Goal: Task Accomplishment & Management: Complete application form

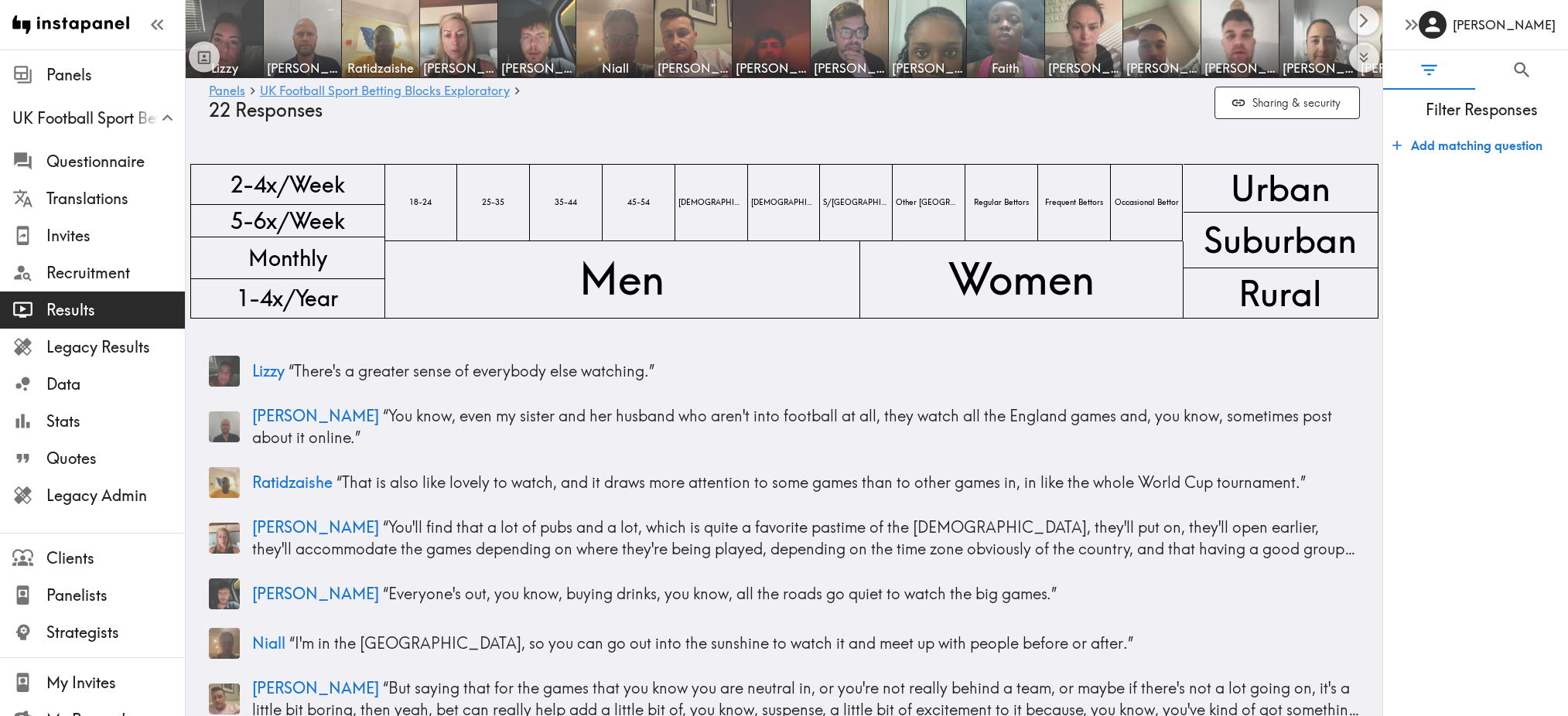
click at [1257, 94] on button "Sharing & security" at bounding box center [1287, 103] width 146 height 33
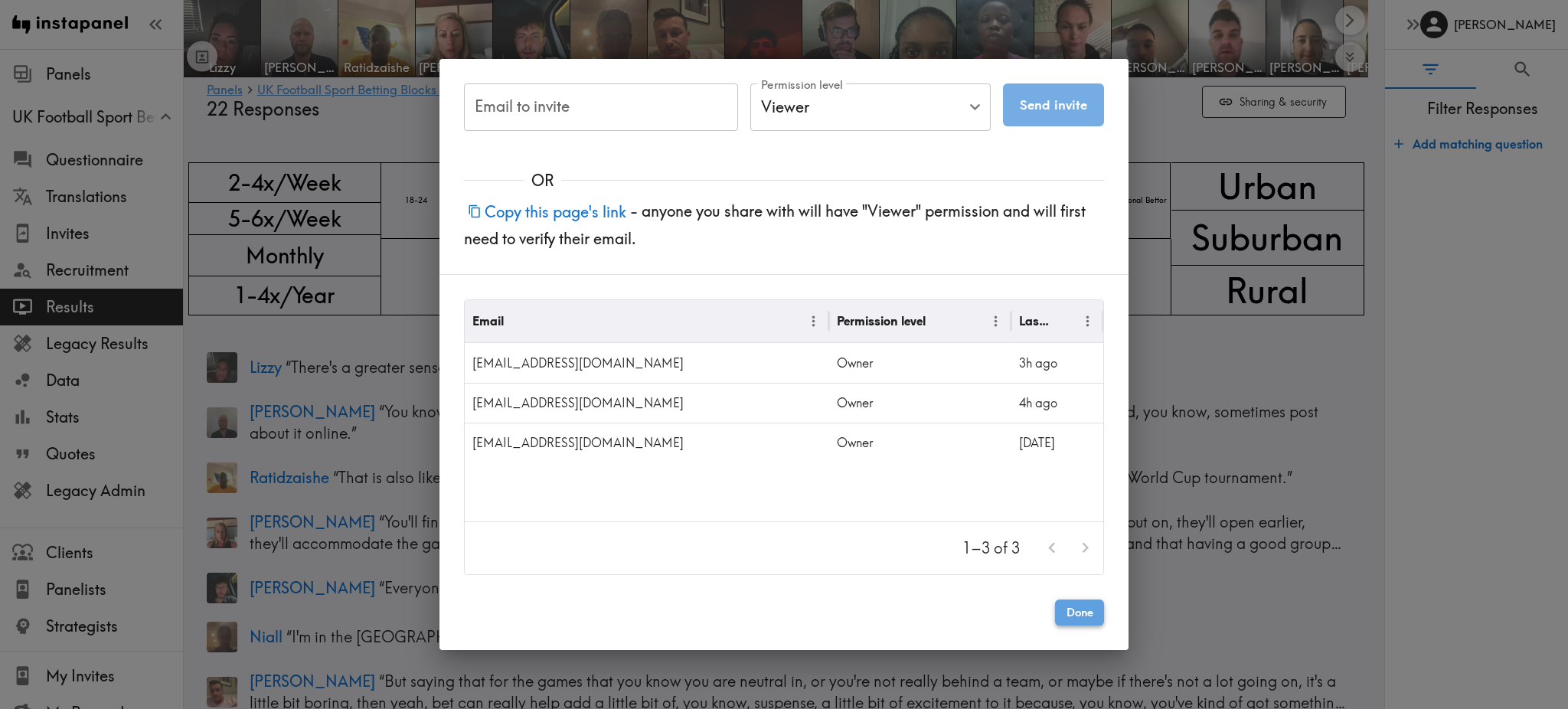
click at [1079, 612] on button "Done" at bounding box center [1080, 612] width 49 height 26
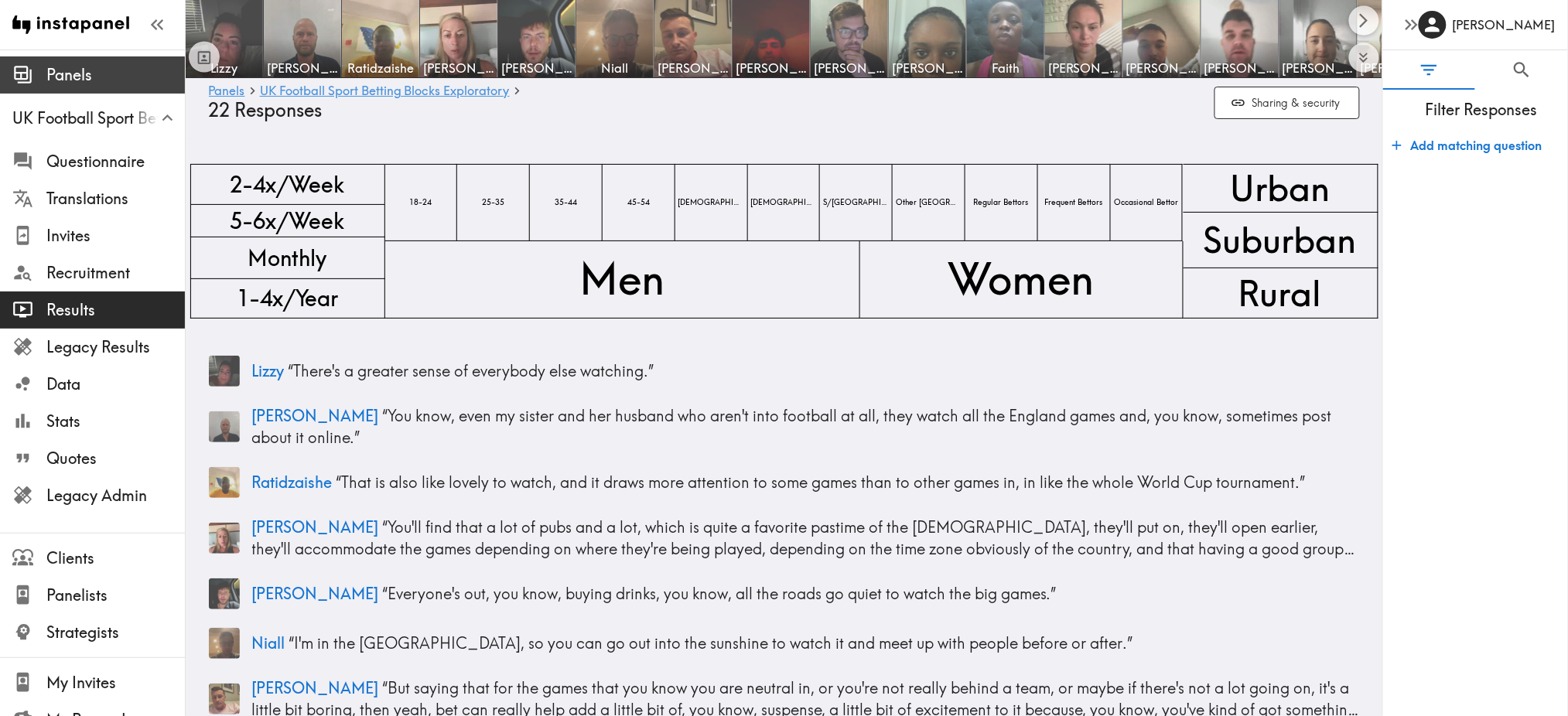
click at [63, 70] on span "Panels" at bounding box center [115, 75] width 139 height 22
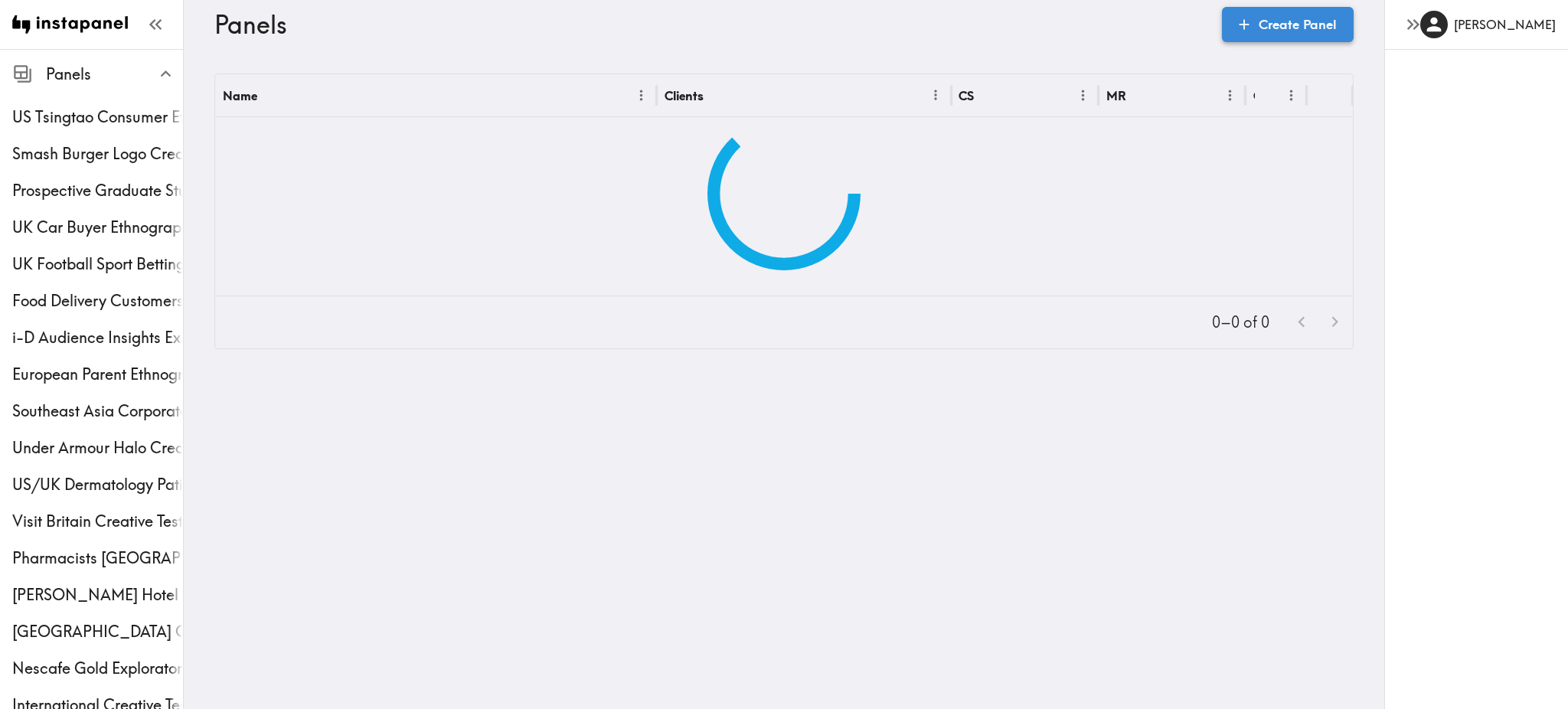
click at [1264, 38] on link "Create Panel" at bounding box center [1288, 25] width 132 height 35
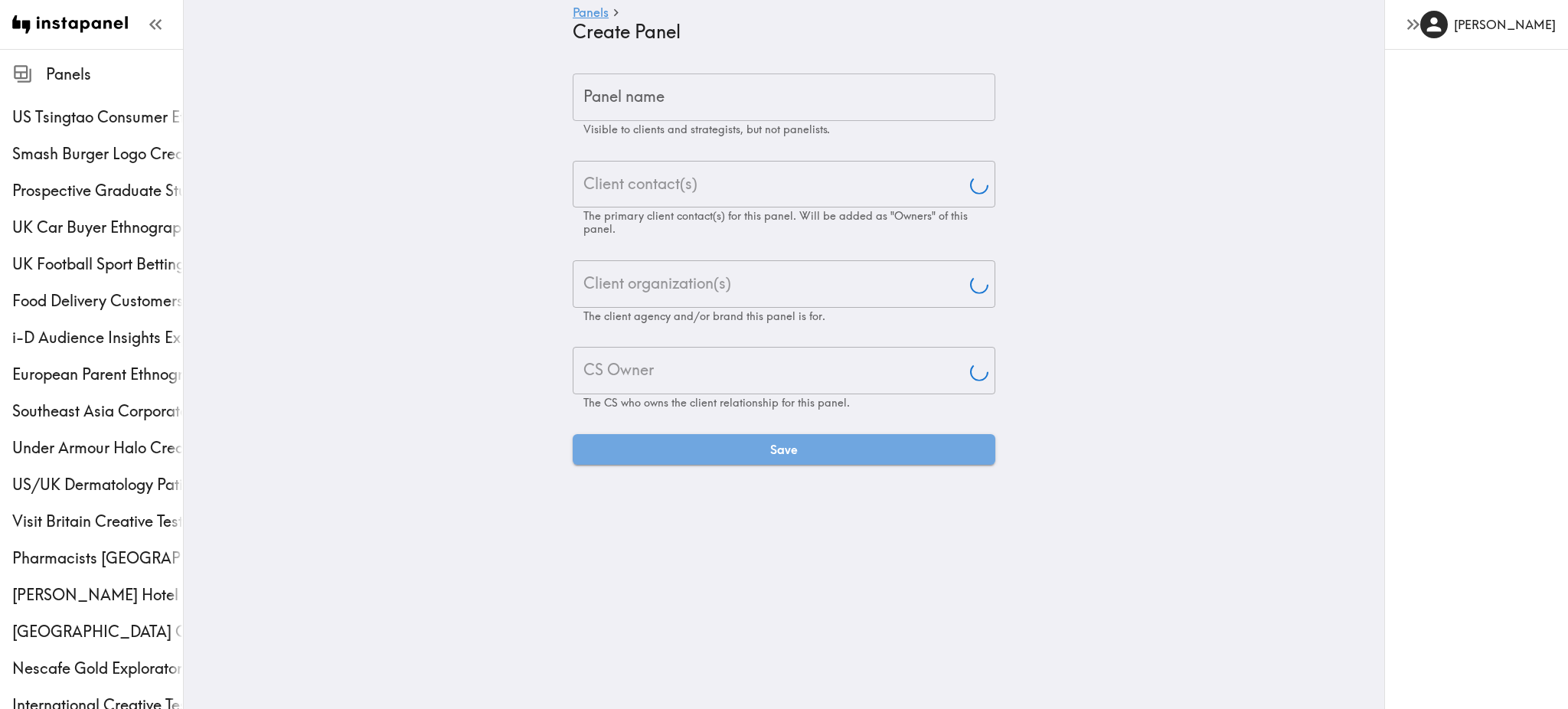
type input "[PERSON_NAME]"
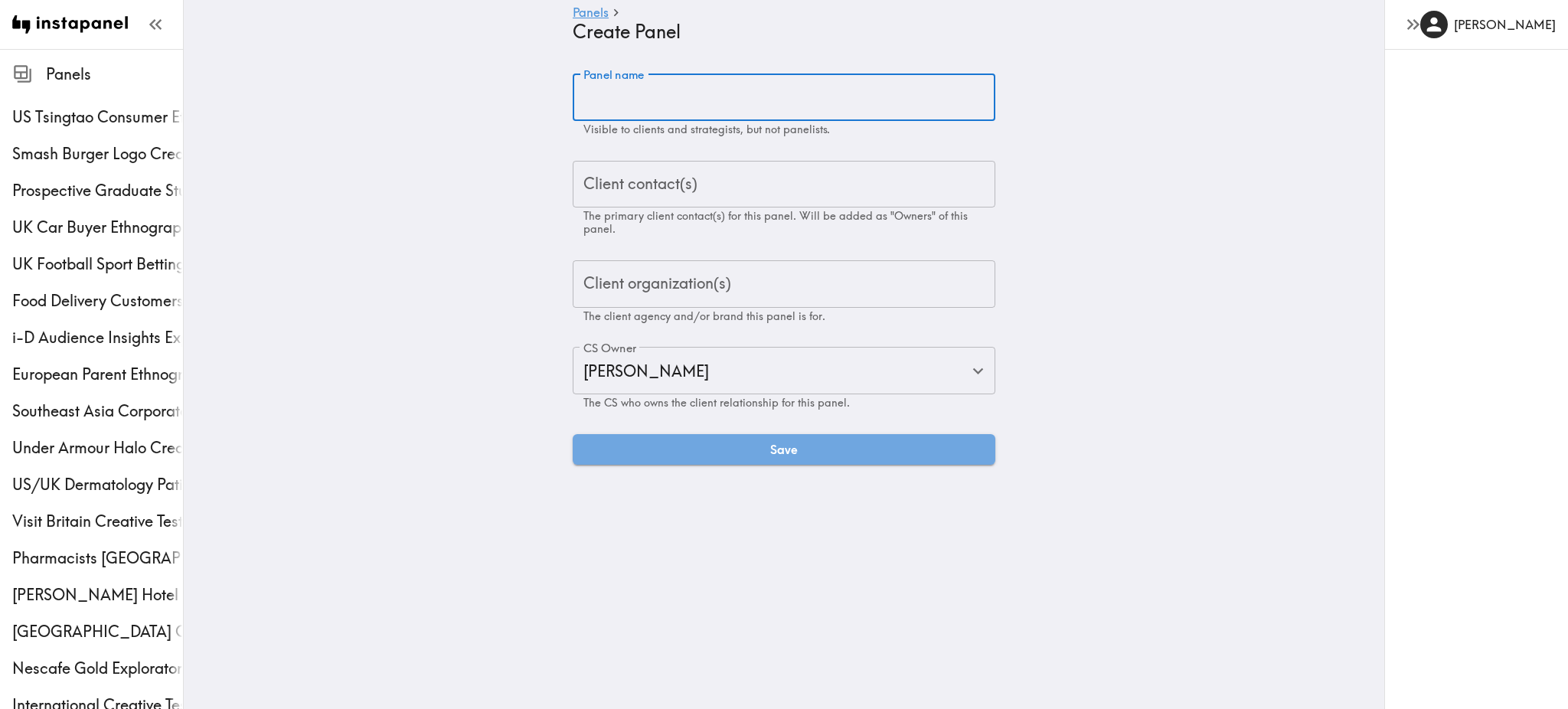
click at [638, 92] on input "Panel name" at bounding box center [783, 97] width 422 height 48
paste input "UK [DEMOGRAPHIC_DATA] Diaspora Ethnography Proposal"
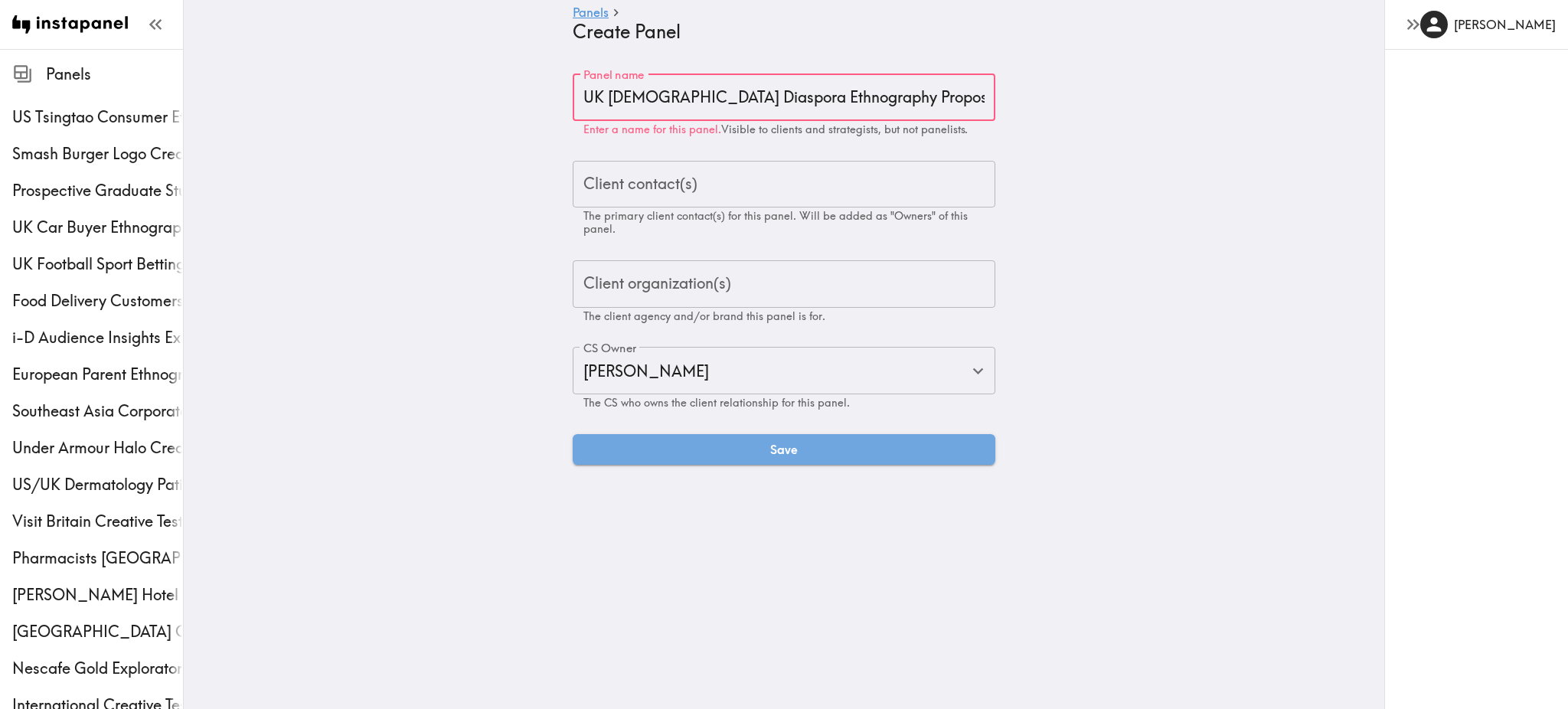
type input "UK [DEMOGRAPHIC_DATA] Diaspora Ethnography Proposal"
click at [634, 182] on div "Client contact(s) Client contact(s) The primary client contact(s) for this pane…" at bounding box center [783, 199] width 422 height 75
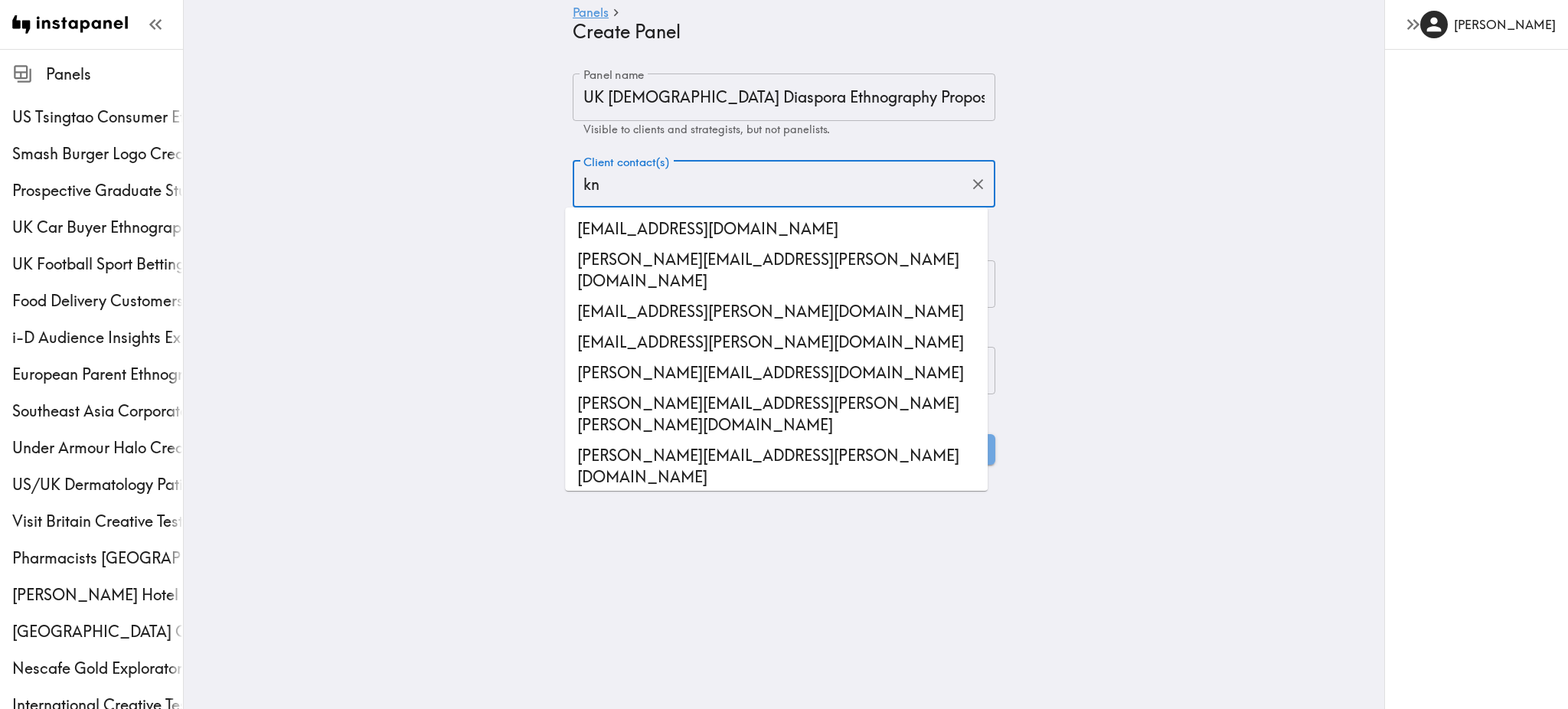
type input "k"
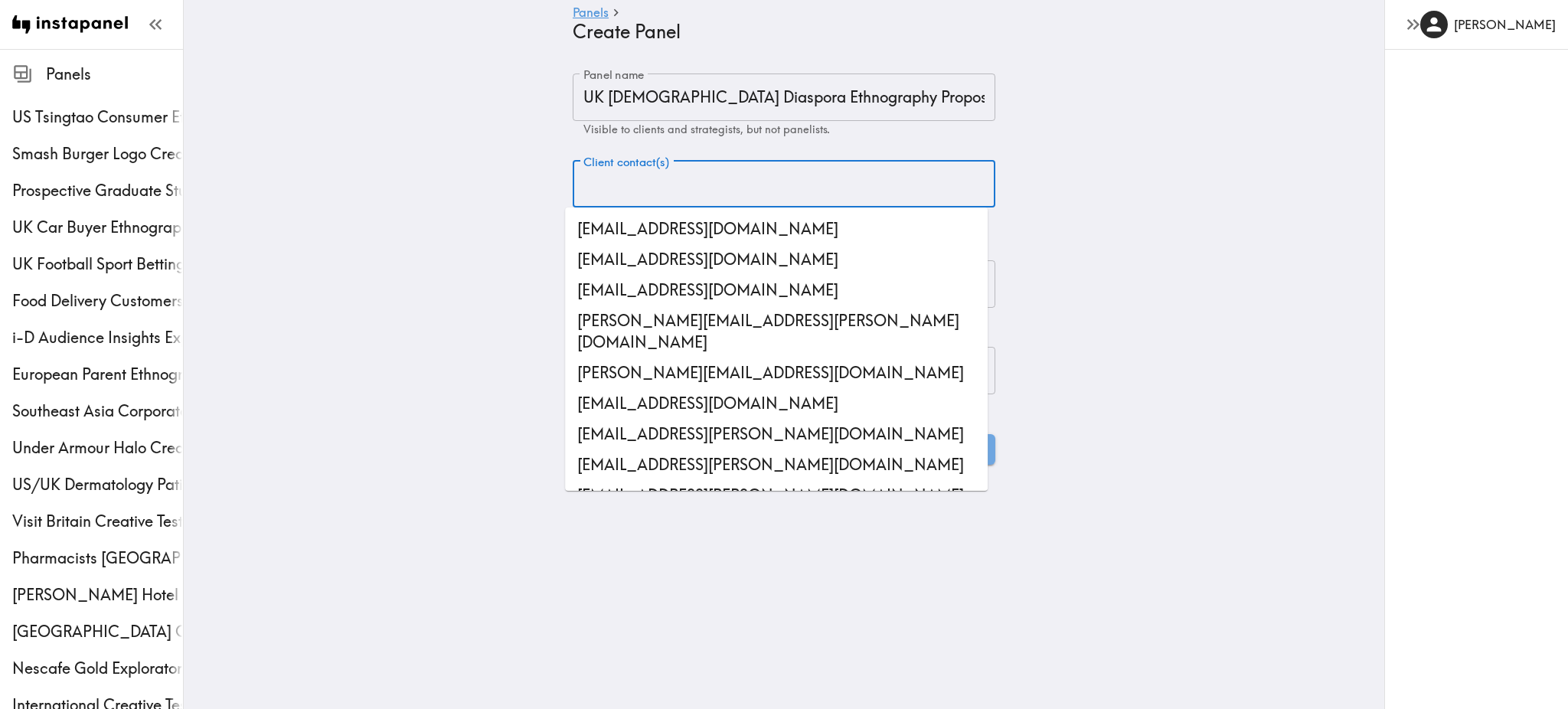
paste input "[EMAIL_ADDRESS][DOMAIN_NAME]"
type input "[EMAIL_ADDRESS][DOMAIN_NAME]"
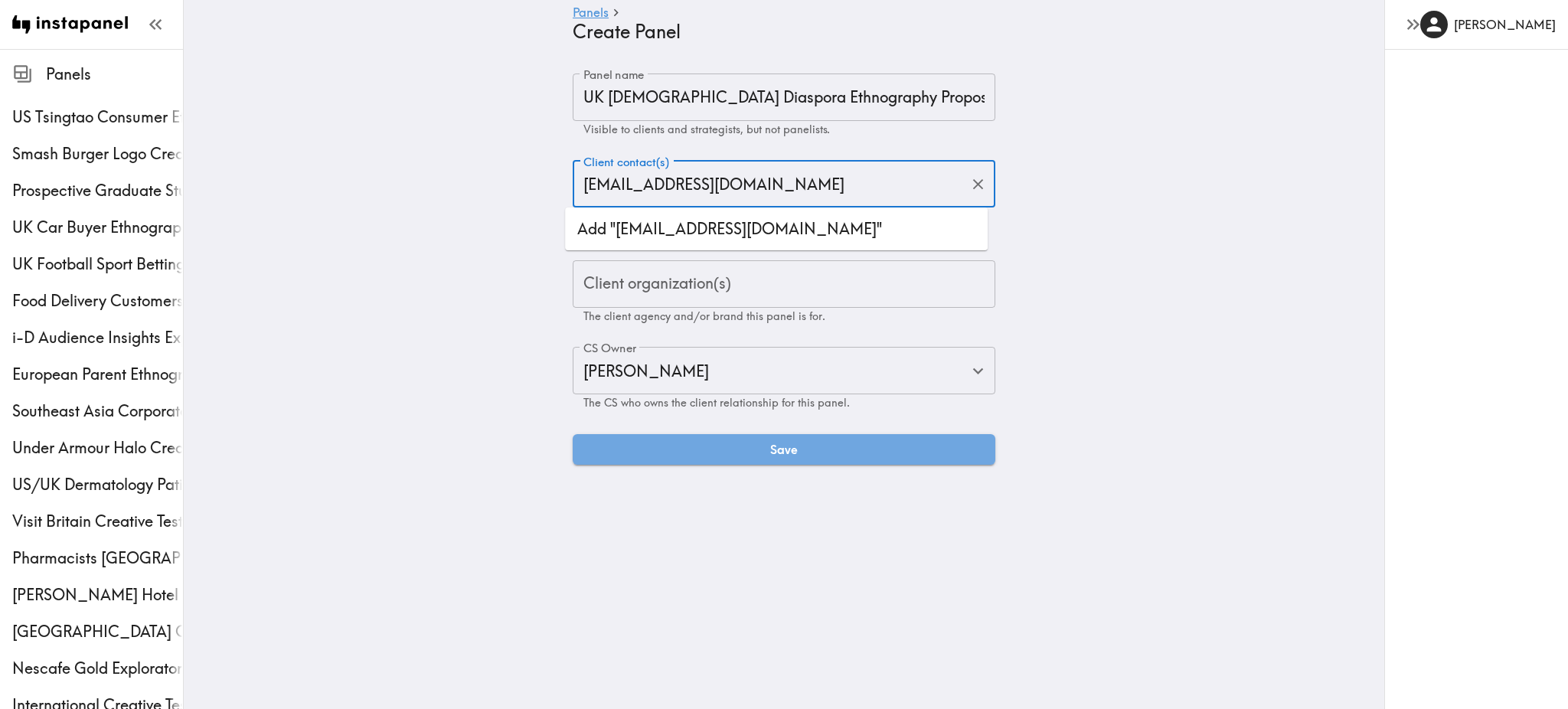
click at [738, 225] on li "Add "[EMAIL_ADDRESS][DOMAIN_NAME]"" at bounding box center [776, 229] width 422 height 31
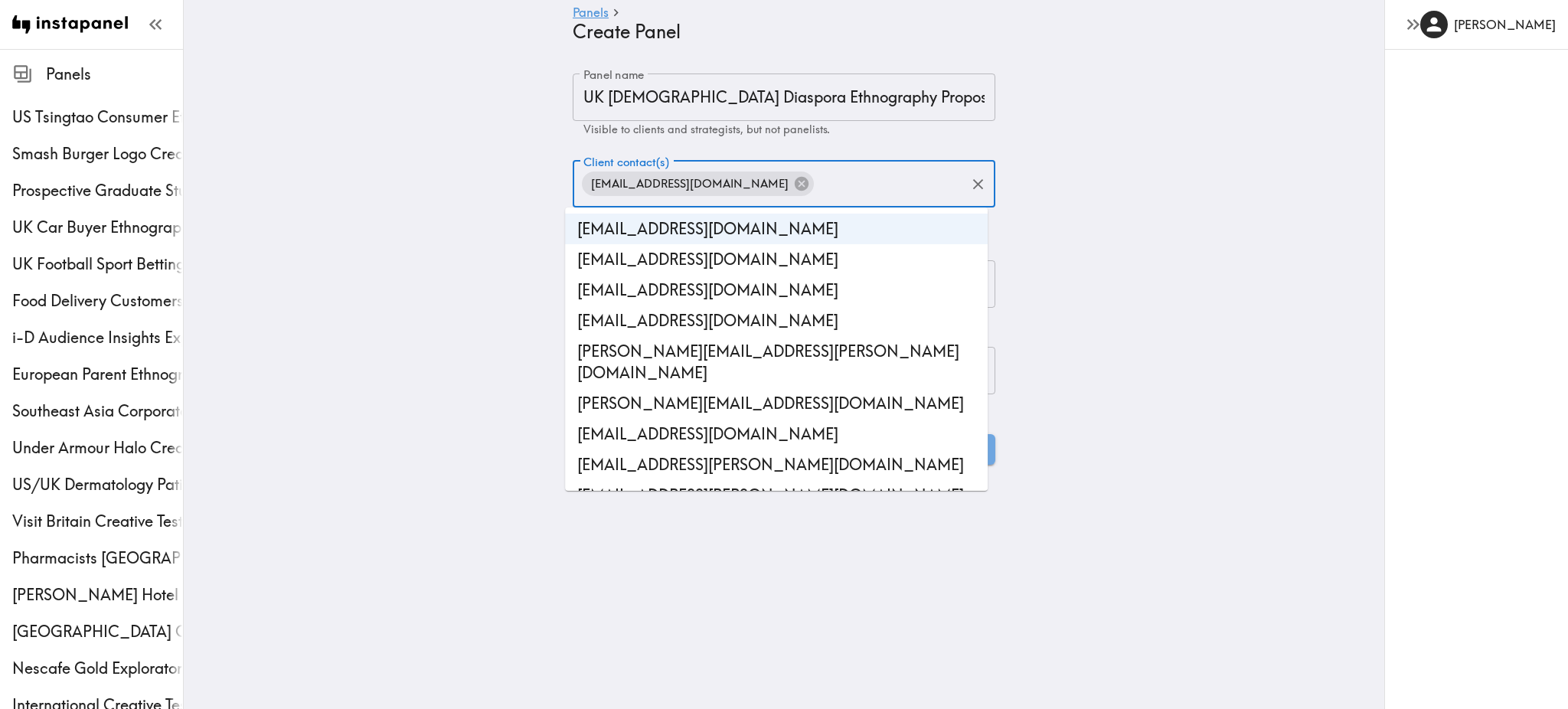
click at [1062, 259] on main "Panels Create Panel Panel name UK Portuguese Diaspora Ethnography Proposal Pane…" at bounding box center [784, 269] width 1200 height 440
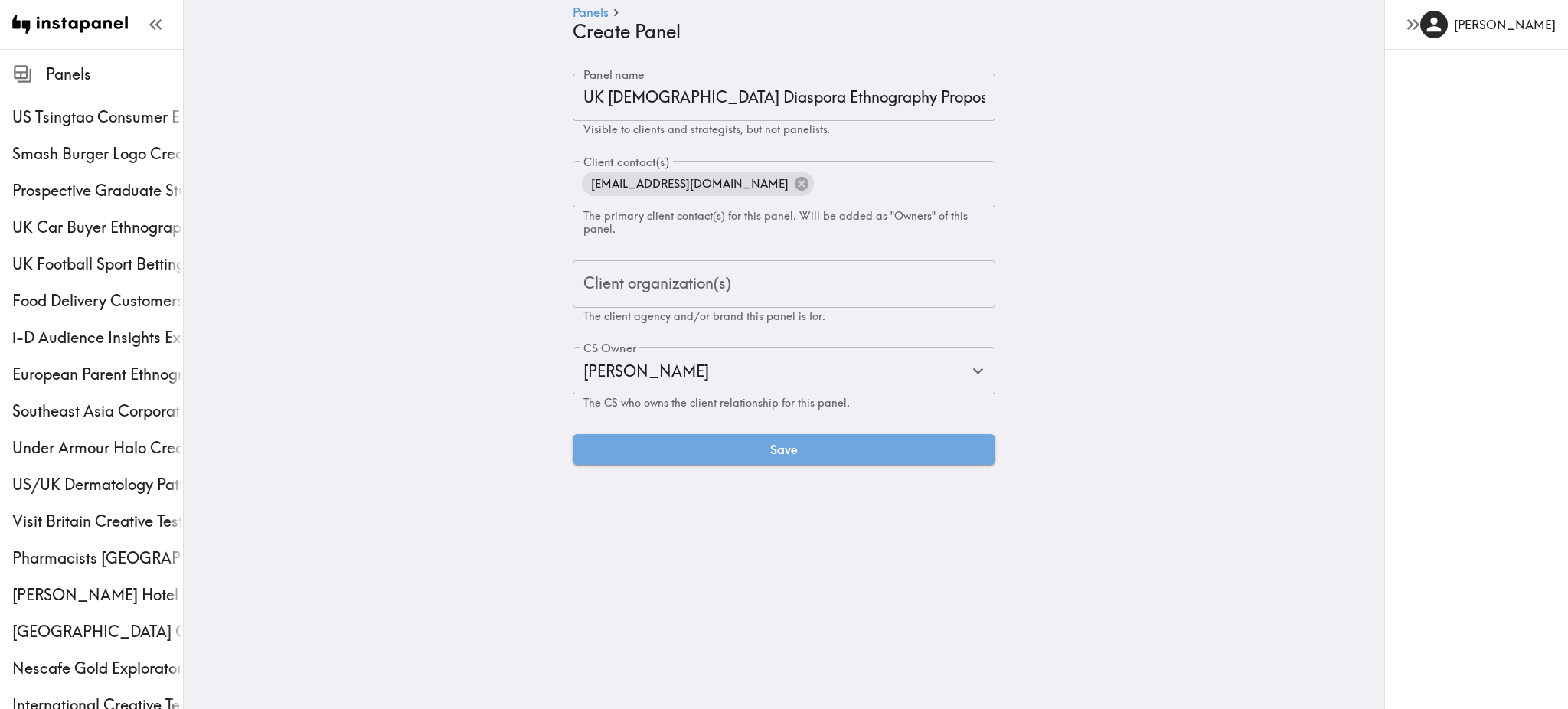
click at [776, 290] on input "Client organization(s)" at bounding box center [783, 284] width 408 height 34
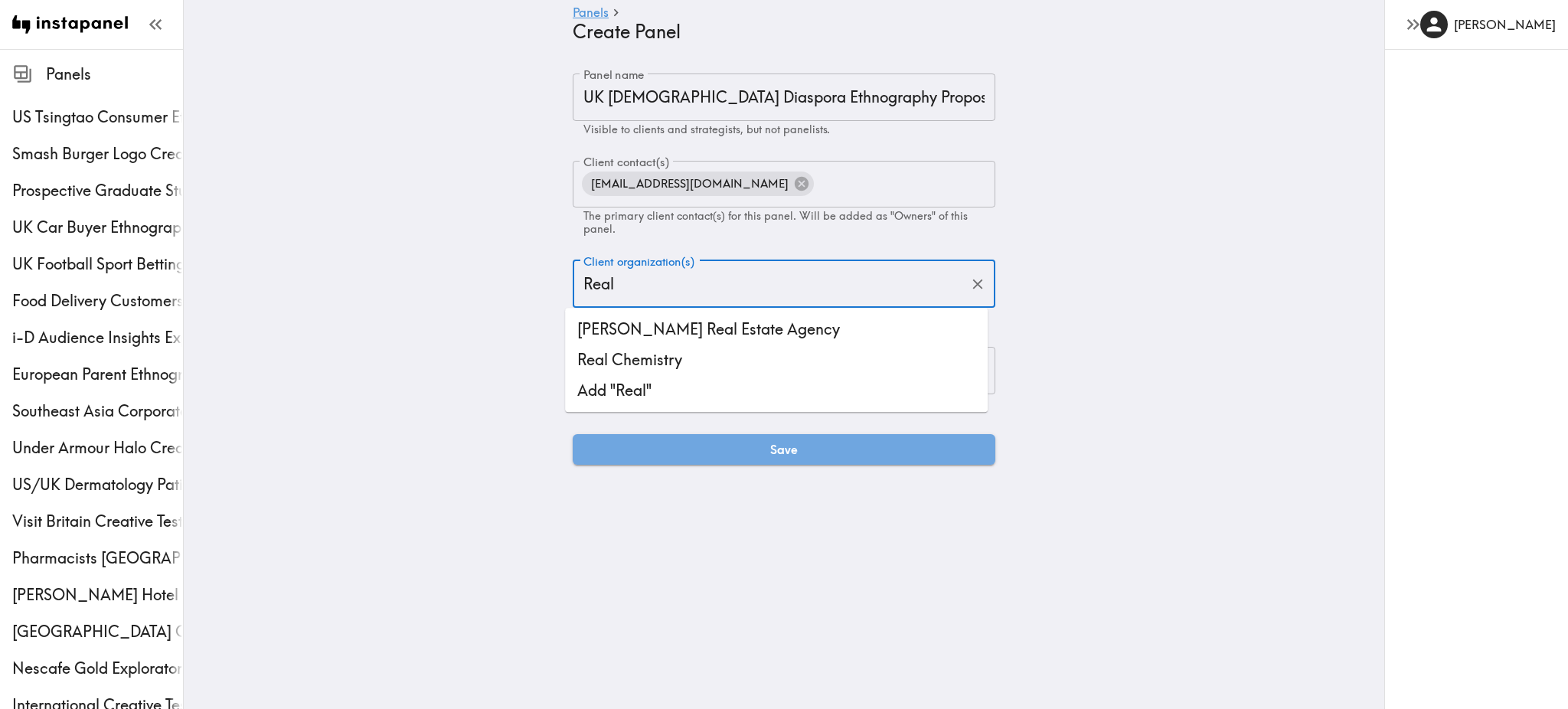
type input "Real"
click at [665, 354] on li "Real Chemistry" at bounding box center [776, 360] width 422 height 31
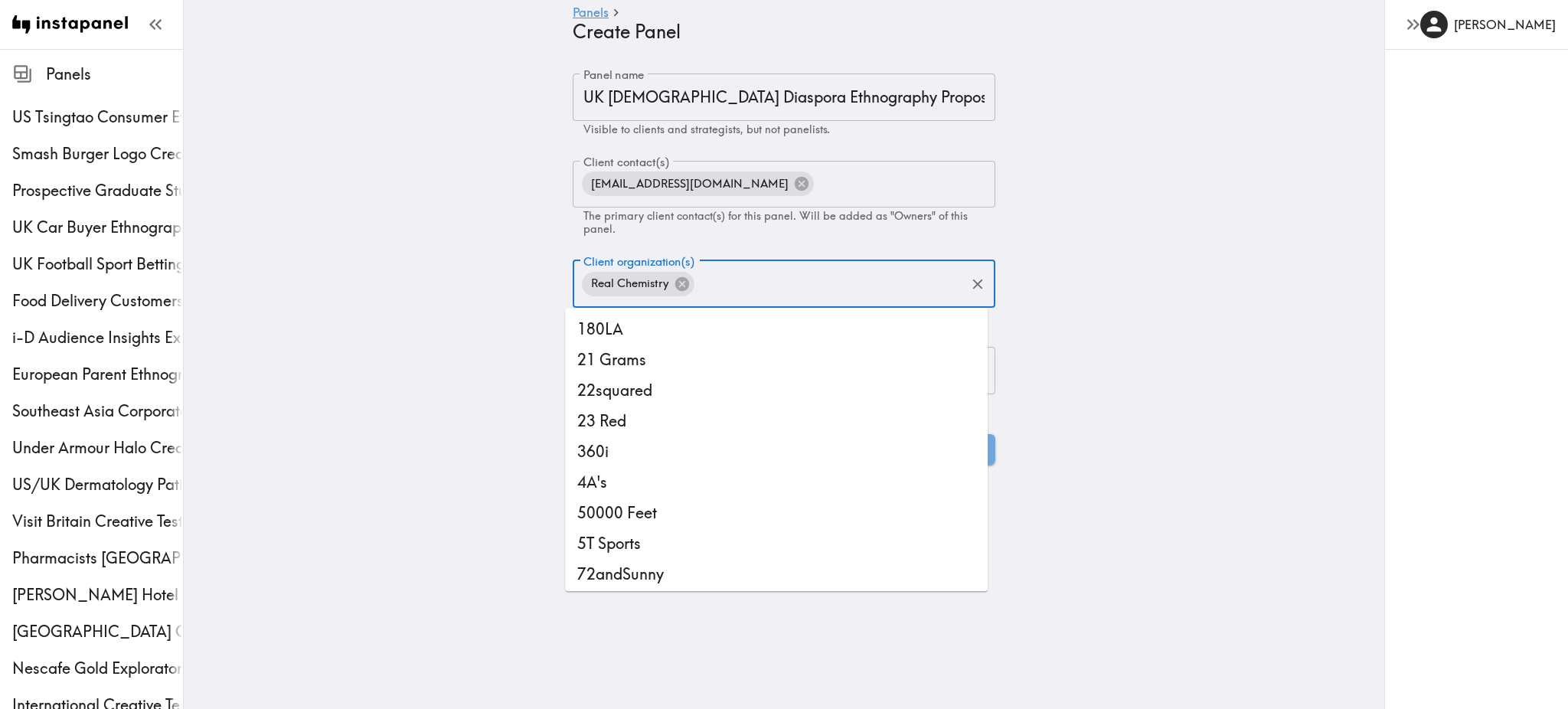
scroll to position [15219, 0]
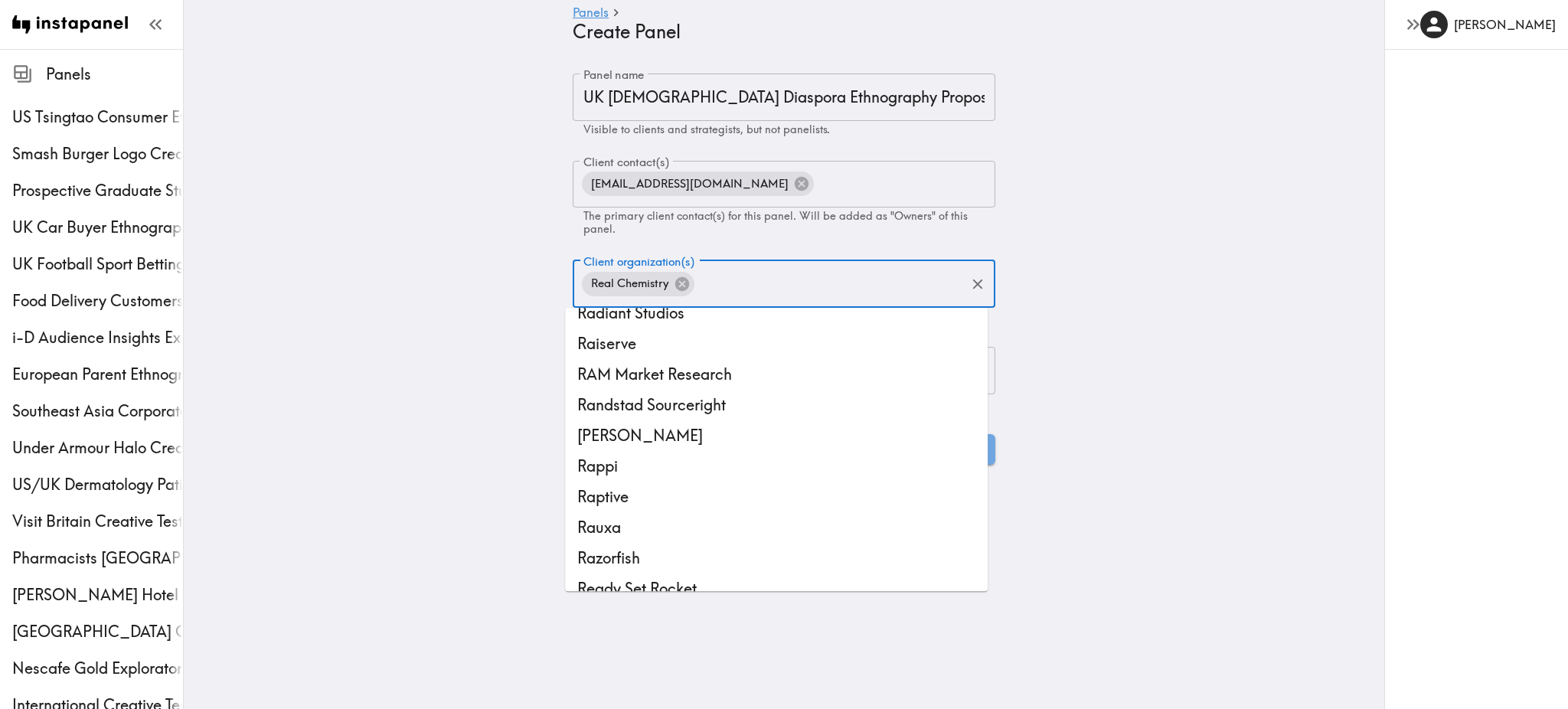
click at [1019, 360] on main "Panels Create Panel Panel name UK Portuguese Diaspora Ethnography Proposal Pane…" at bounding box center [784, 269] width 1200 height 440
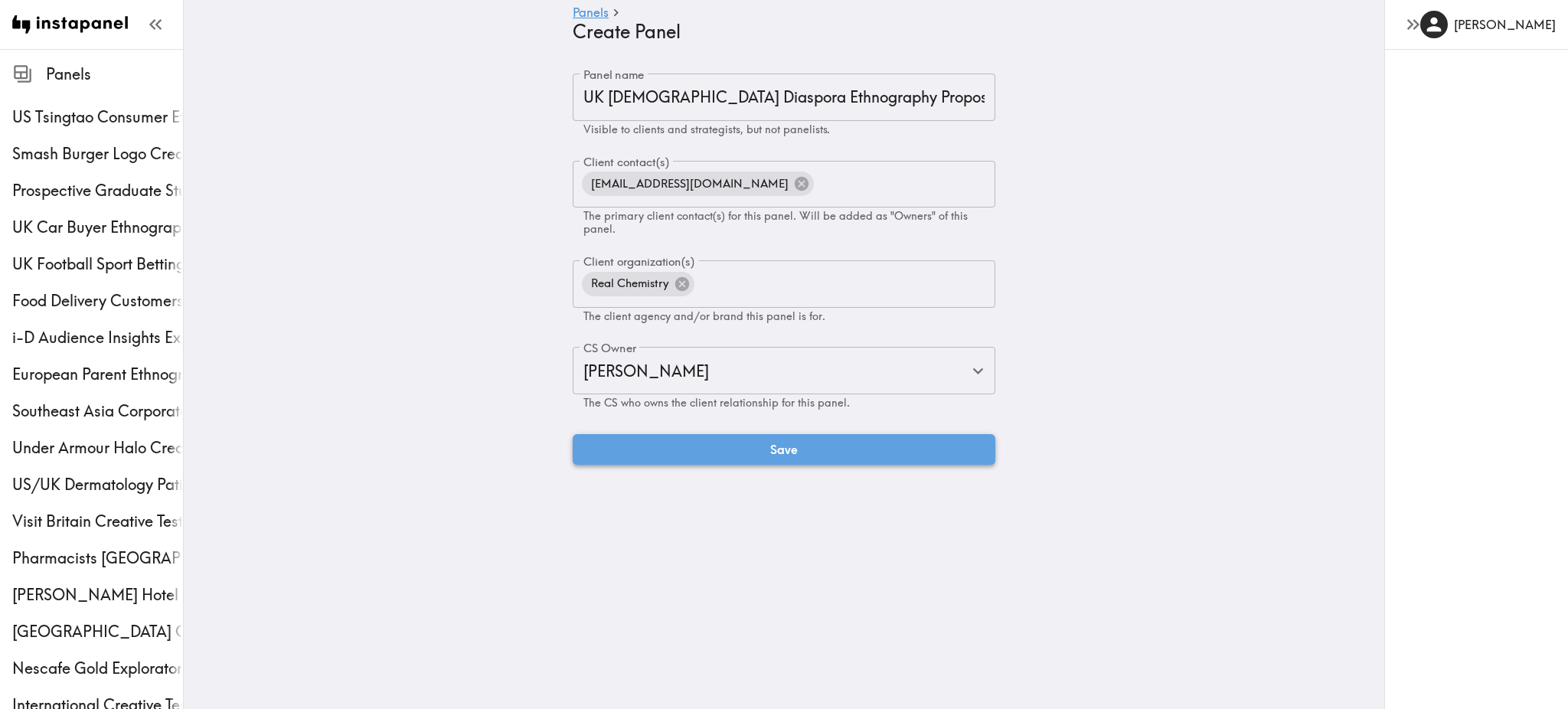
click at [777, 463] on button "Save" at bounding box center [783, 449] width 422 height 31
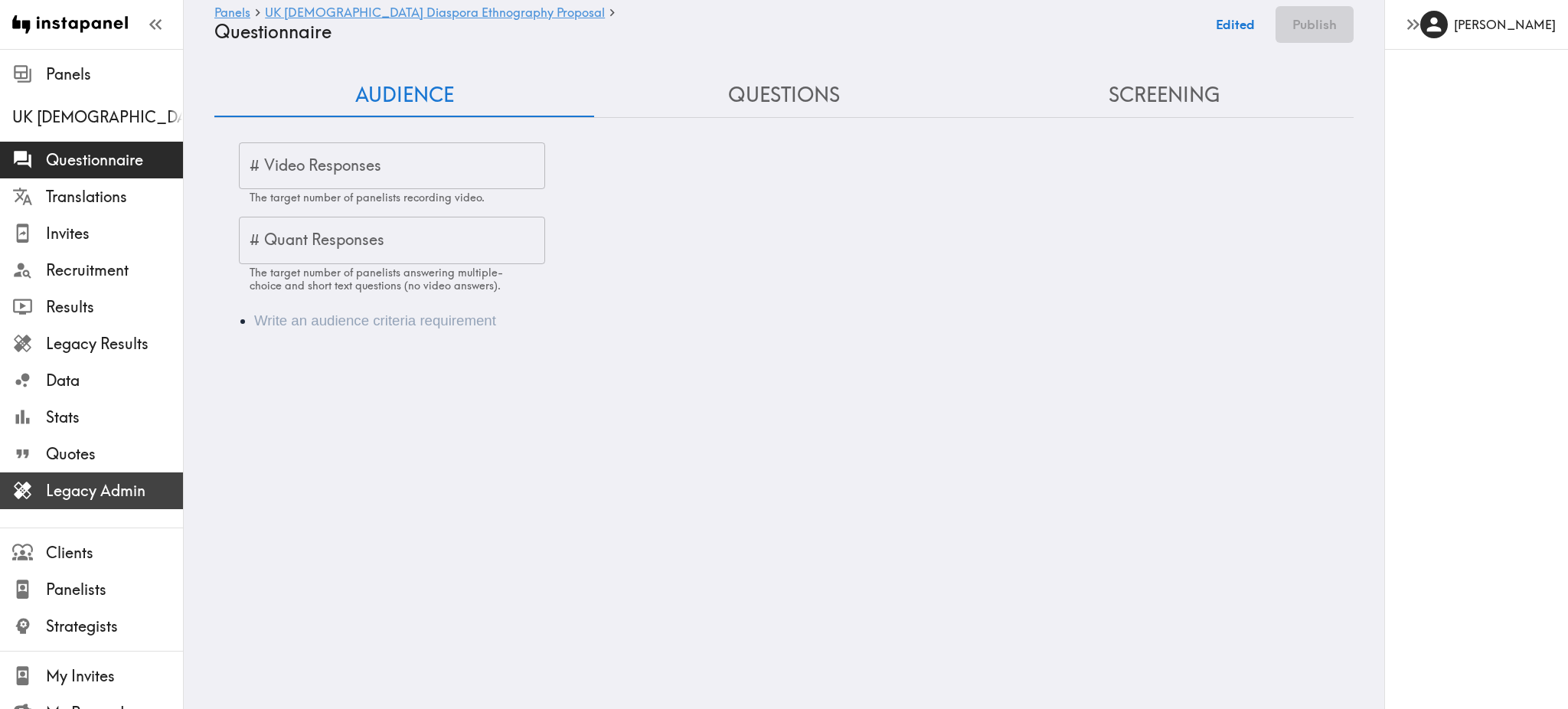
click at [103, 496] on span "Legacy Admin" at bounding box center [114, 491] width 137 height 21
